Goal: Task Accomplishment & Management: Use online tool/utility

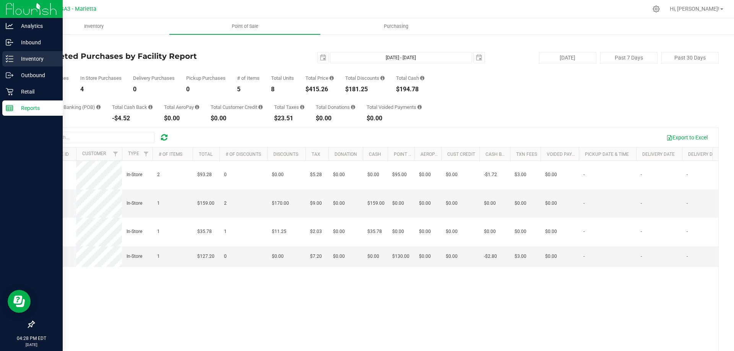
click at [46, 63] on div "Inventory" at bounding box center [32, 58] width 60 height 15
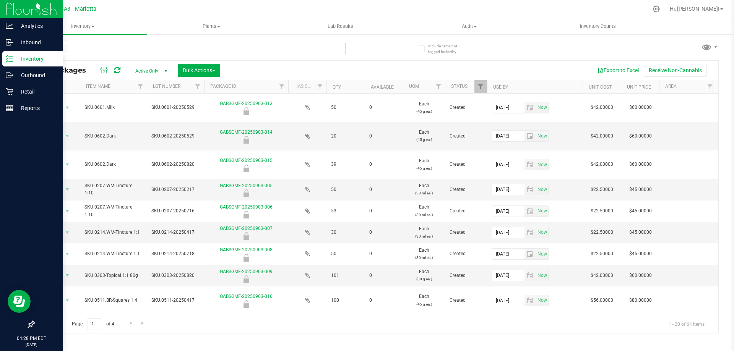
click at [169, 50] on input "text" at bounding box center [190, 48] width 312 height 11
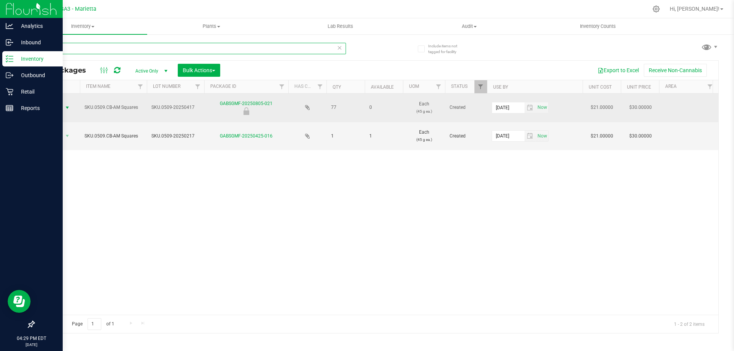
type input "509."
click at [53, 109] on span "Action" at bounding box center [52, 107] width 21 height 11
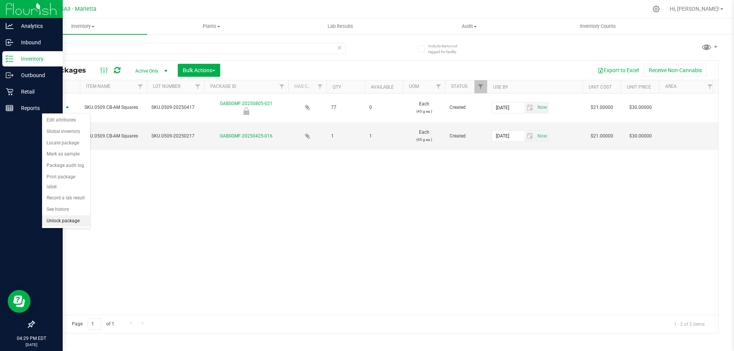
click at [67, 216] on li "Unlock package" at bounding box center [66, 221] width 48 height 11
